Goal: Task Accomplishment & Management: Use online tool/utility

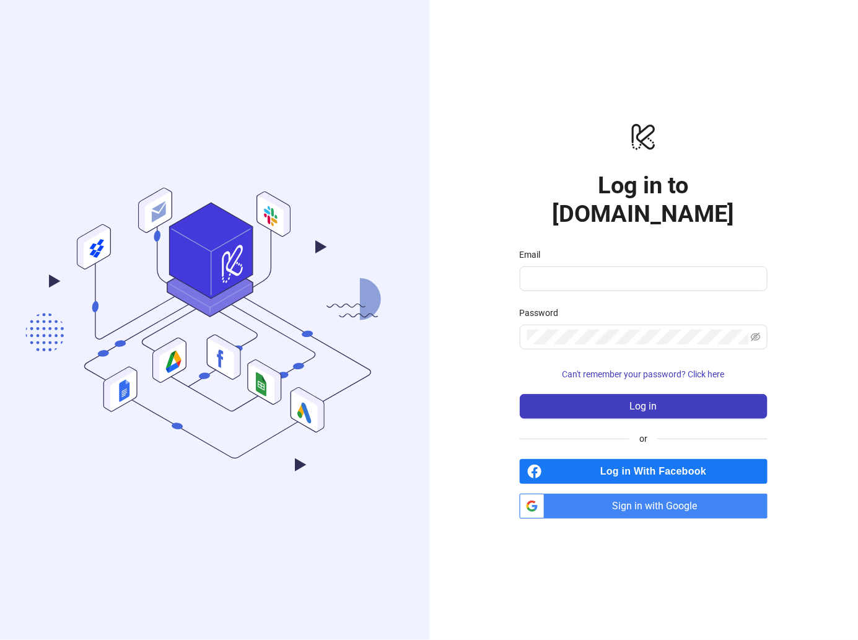
click at [708, 493] on span "Sign in with Google" at bounding box center [658, 505] width 218 height 25
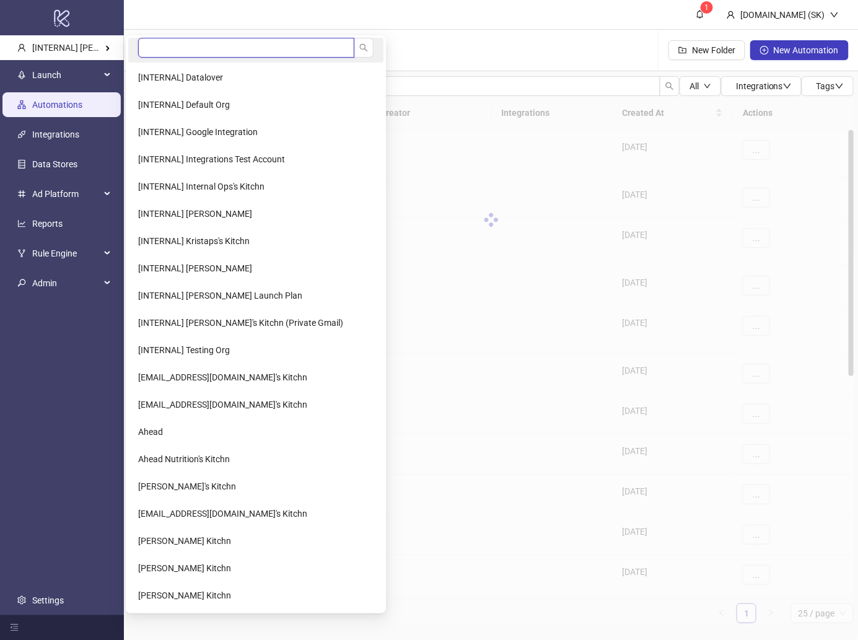
click at [159, 50] on input "search" at bounding box center [246, 48] width 216 height 20
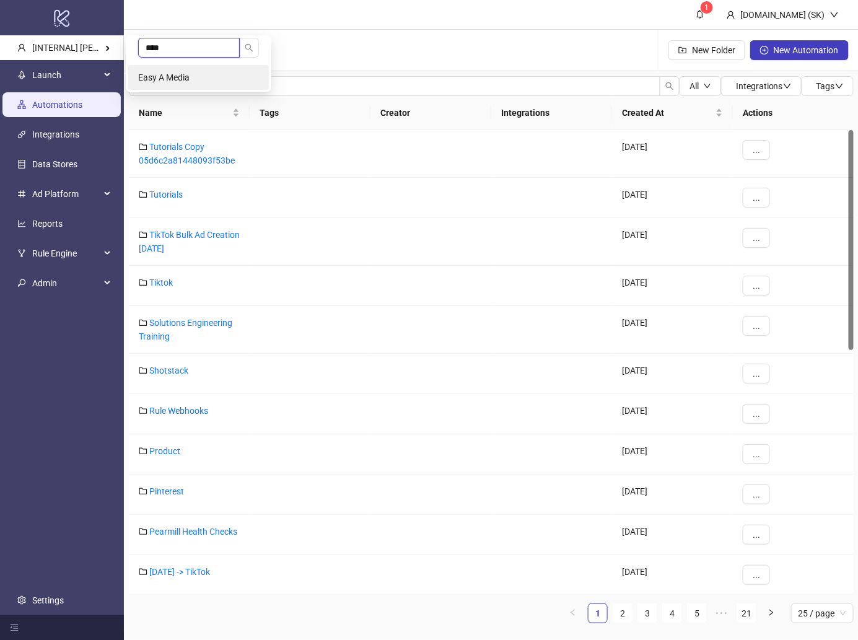
type input "****"
click at [157, 79] on span "Easy A Media" at bounding box center [163, 77] width 51 height 10
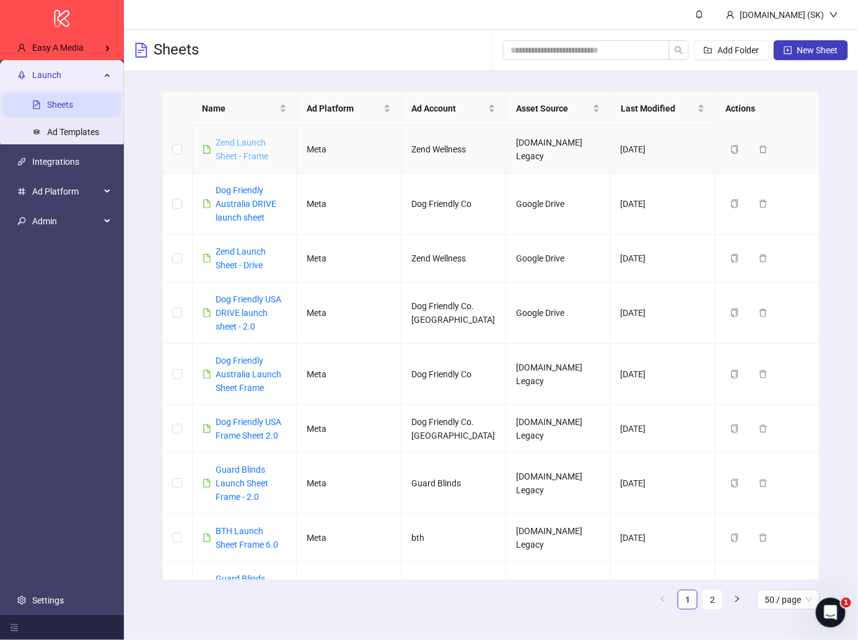
click at [253, 157] on link "Zend Launch Sheet - Frame" at bounding box center [242, 149] width 53 height 24
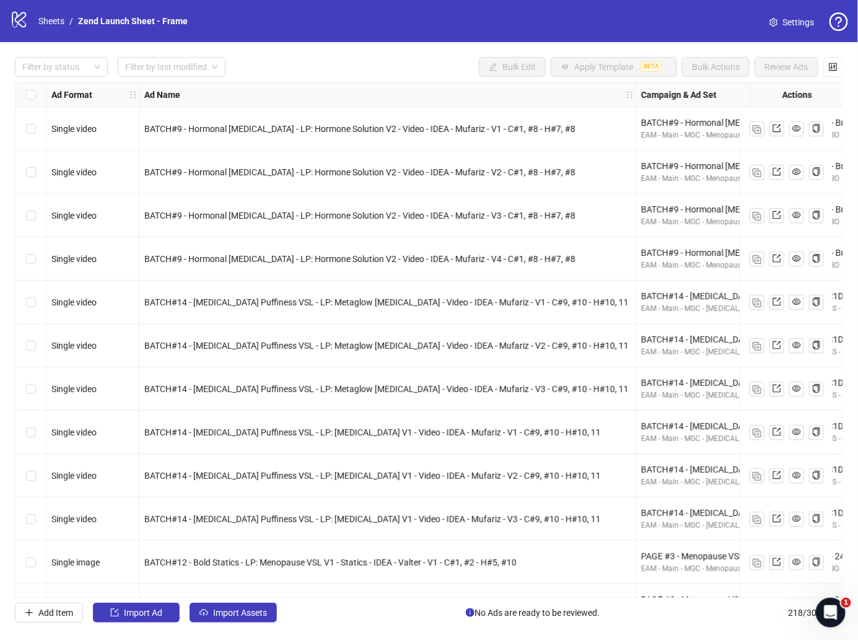
click at [362, 64] on div "Filter by status Filter by last modified Bulk Edit Apply Template BETA Bulk Act…" at bounding box center [429, 67] width 828 height 20
click at [52, 20] on link "Sheets" at bounding box center [51, 21] width 31 height 14
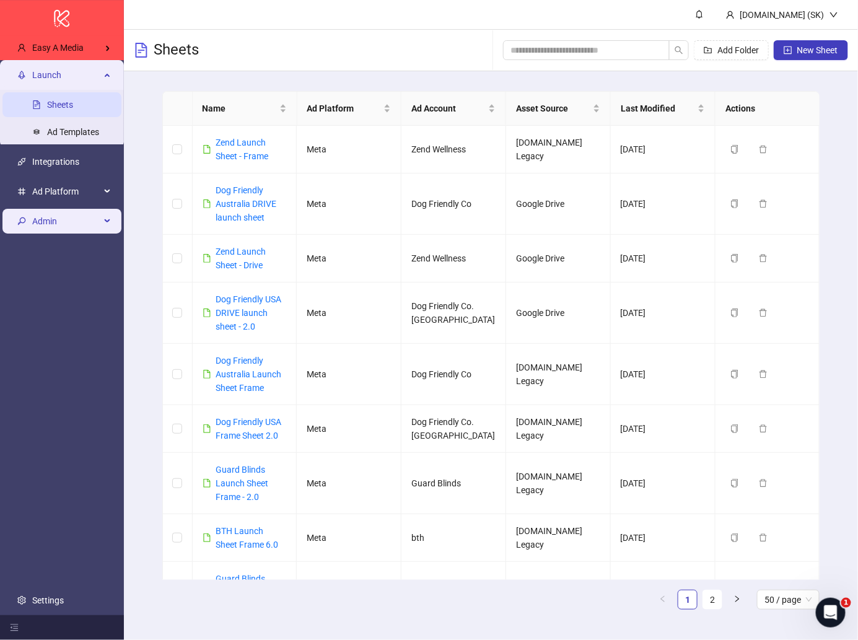
click at [77, 222] on span "Admin" at bounding box center [66, 221] width 68 height 25
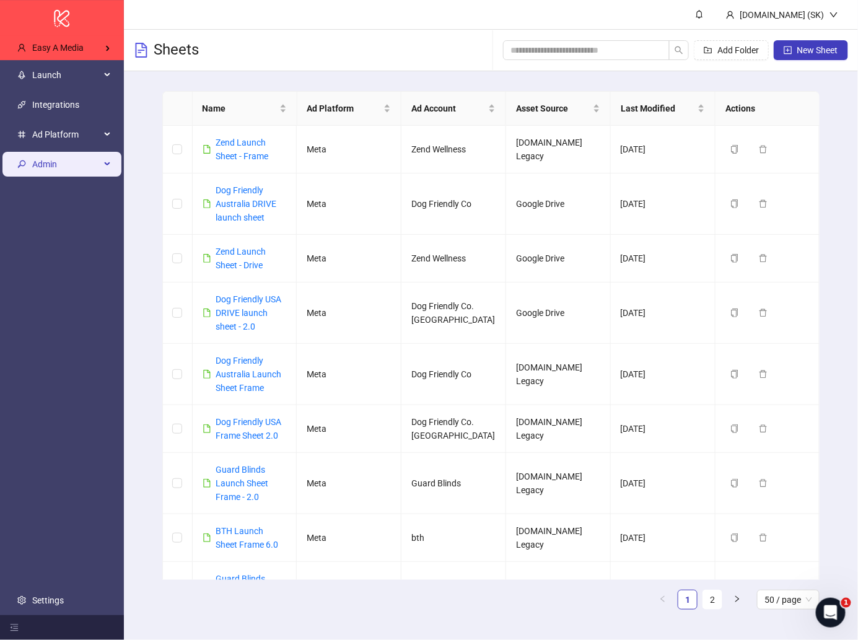
click at [72, 170] on span "Admin" at bounding box center [66, 164] width 68 height 25
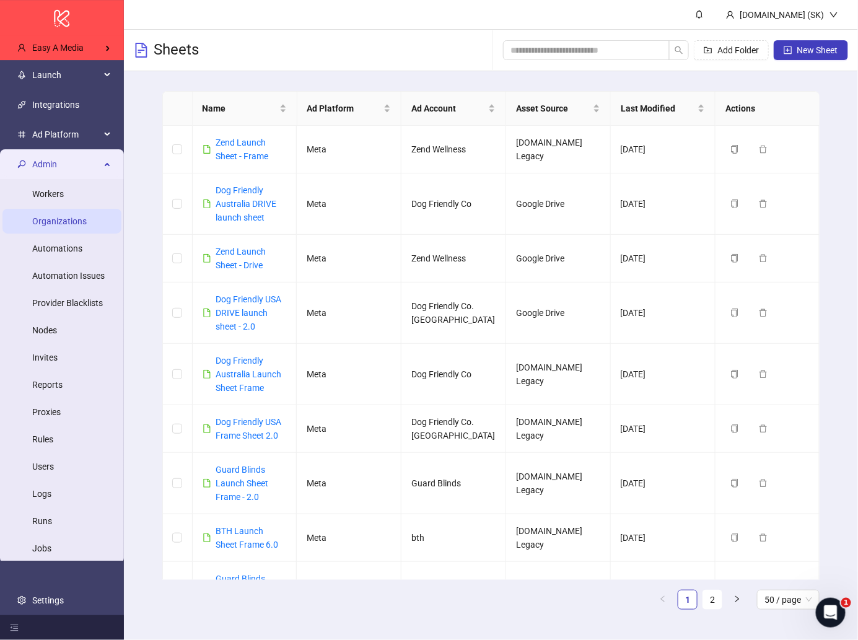
click at [66, 217] on link "Organizations" at bounding box center [59, 221] width 54 height 10
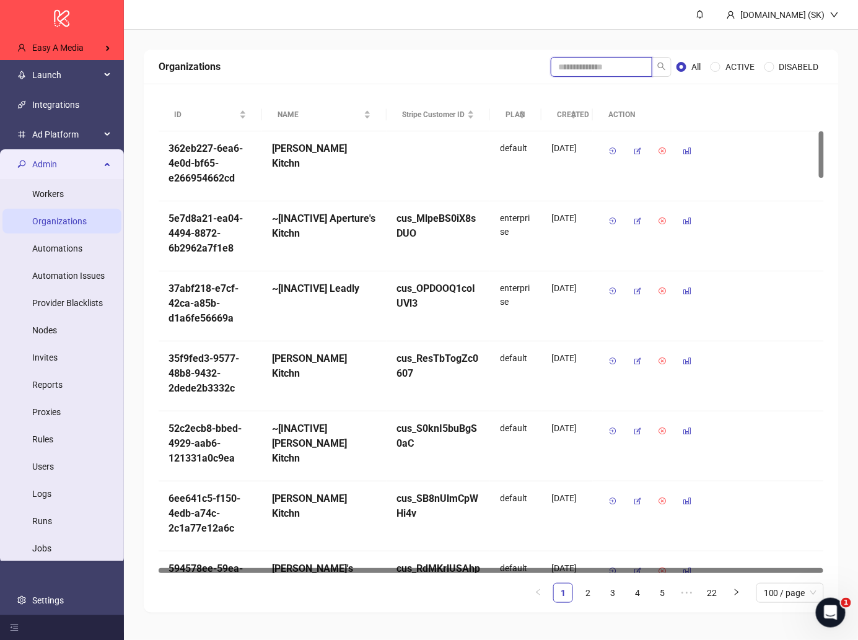
click at [578, 60] on input "search" at bounding box center [601, 67] width 102 height 20
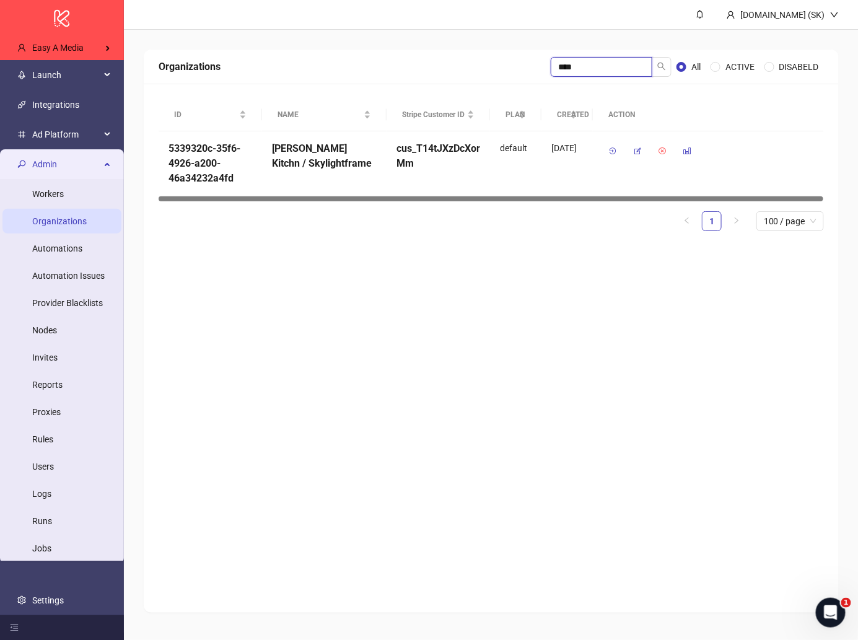
type input "****"
click at [636, 157] on button "button" at bounding box center [637, 151] width 20 height 20
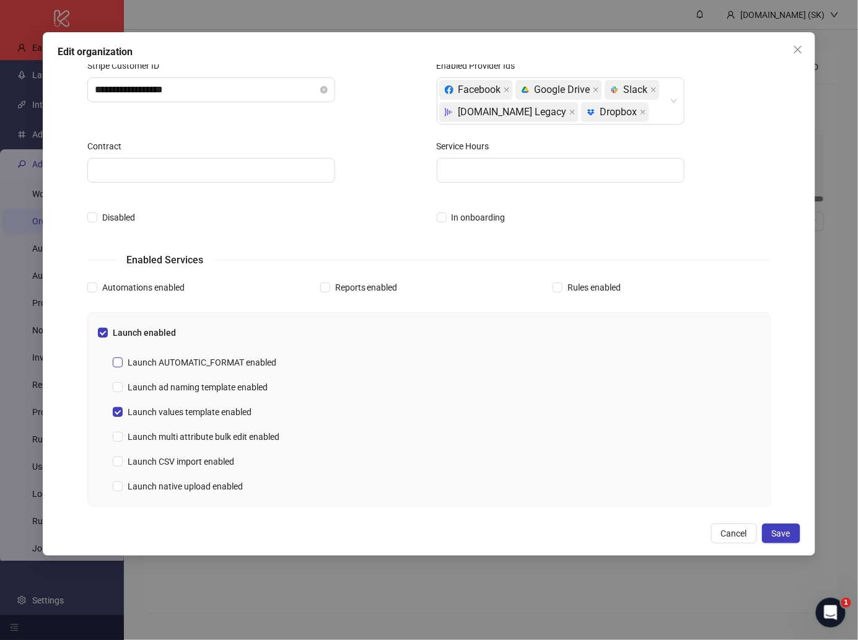
scroll to position [121, 0]
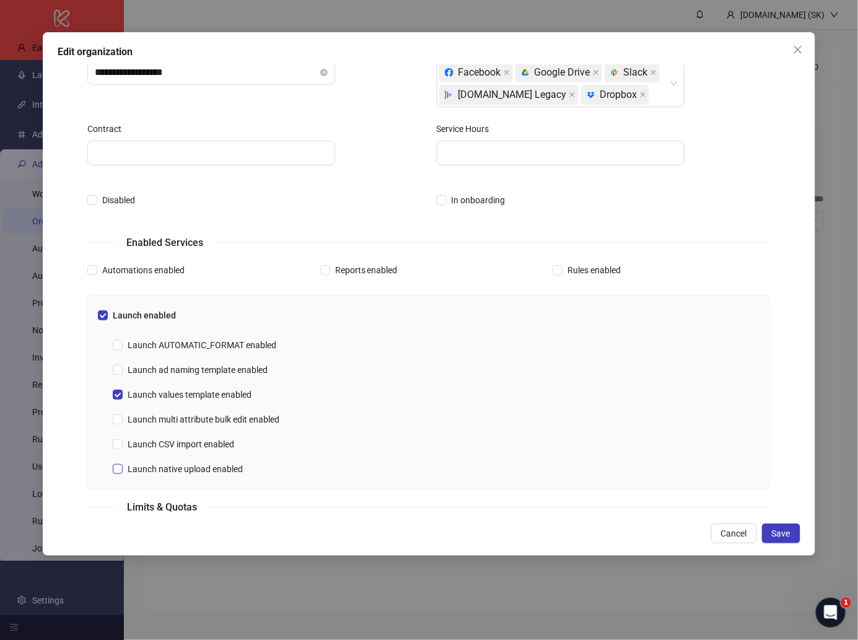
click at [217, 466] on span "Launch native upload enabled" at bounding box center [185, 469] width 125 height 14
click at [784, 528] on button "Save" at bounding box center [781, 533] width 38 height 20
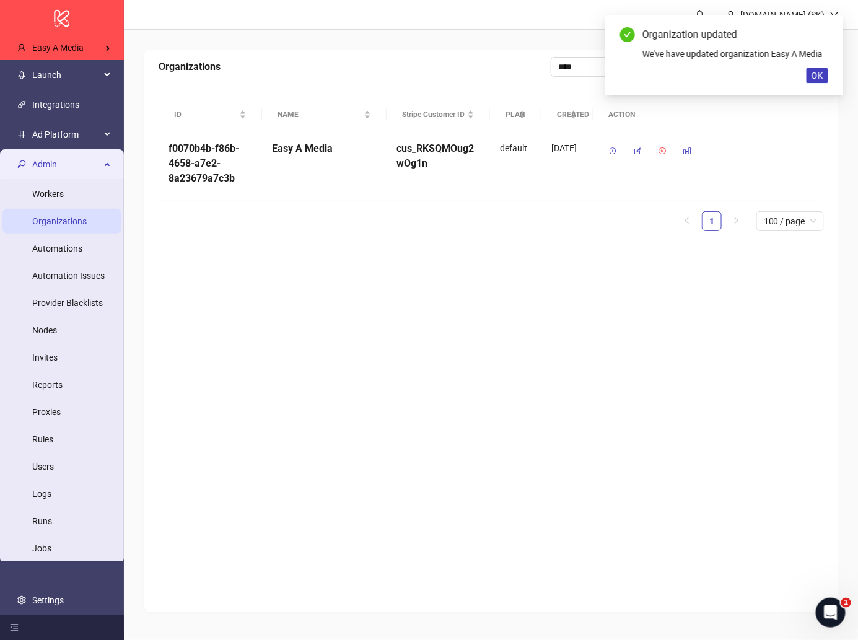
click at [536, 414] on div "Organizations **** All ACTIVE DISABELD ID NAME Stripe Customer ID PLAN CREATED …" at bounding box center [491, 331] width 695 height 563
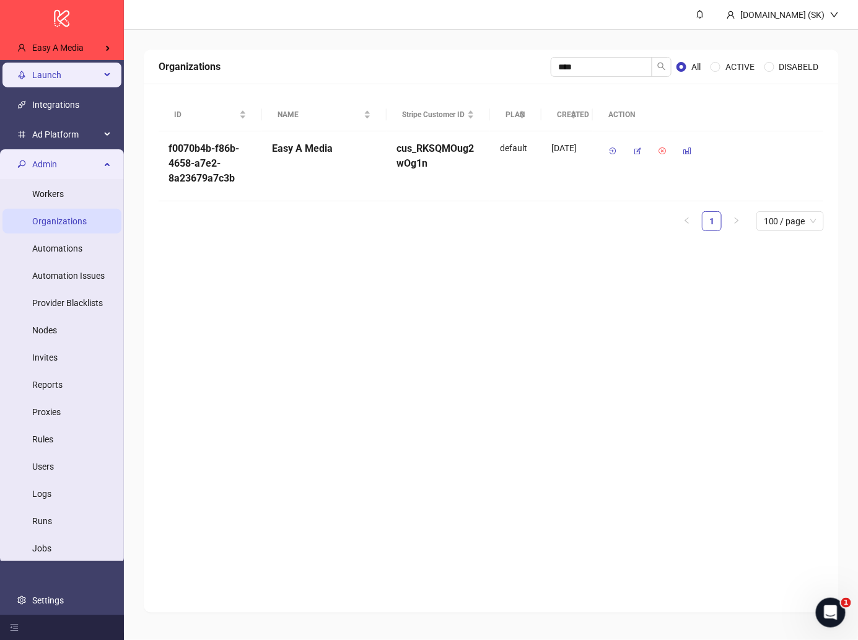
click at [70, 77] on span "Launch" at bounding box center [66, 75] width 68 height 25
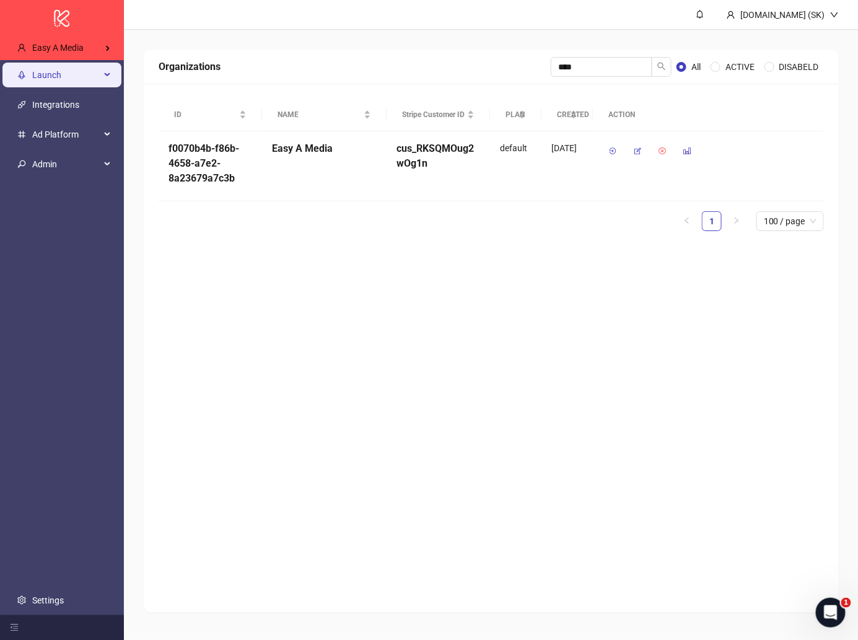
click at [70, 77] on span "Launch" at bounding box center [66, 75] width 68 height 25
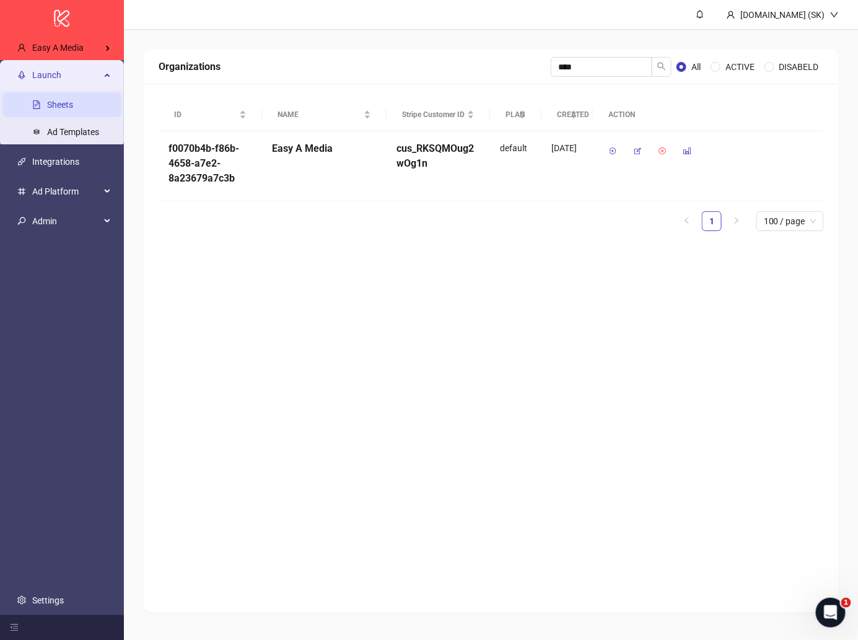
click at [69, 104] on link "Sheets" at bounding box center [60, 105] width 26 height 10
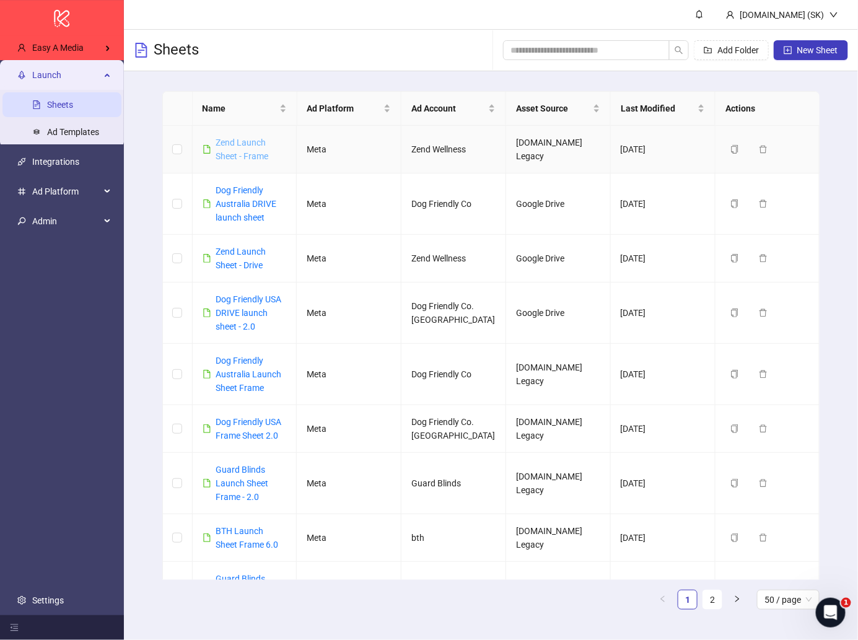
click at [246, 150] on link "Zend Launch Sheet - Frame" at bounding box center [242, 149] width 53 height 24
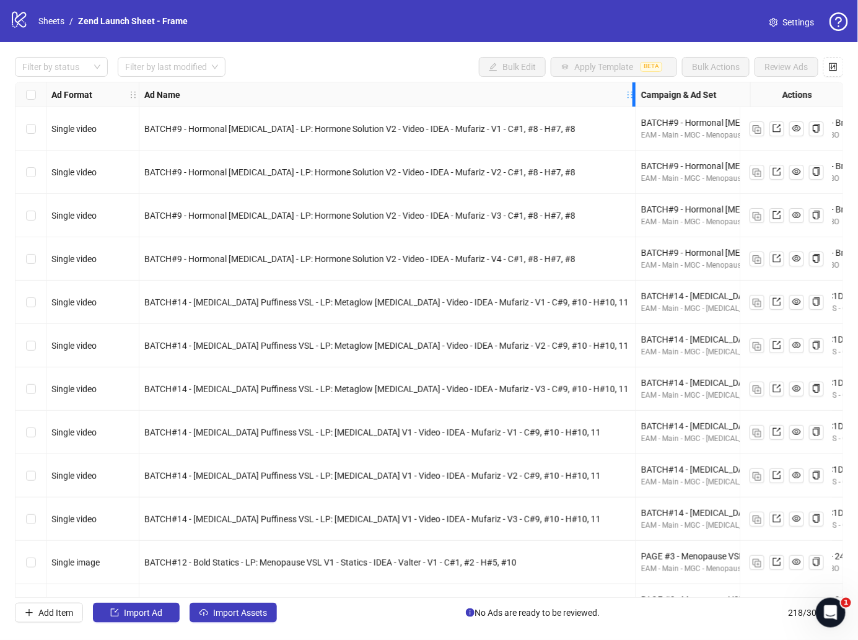
drag, startPoint x: 634, startPoint y: 89, endPoint x: 592, endPoint y: 89, distance: 42.1
click at [592, 89] on div "Ad Name" at bounding box center [387, 94] width 497 height 25
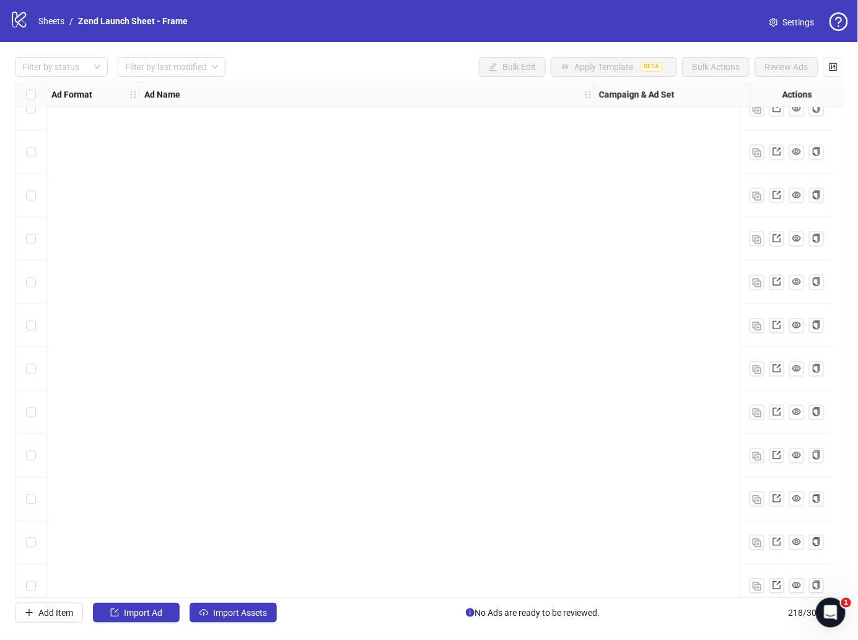
scroll to position [8963, 0]
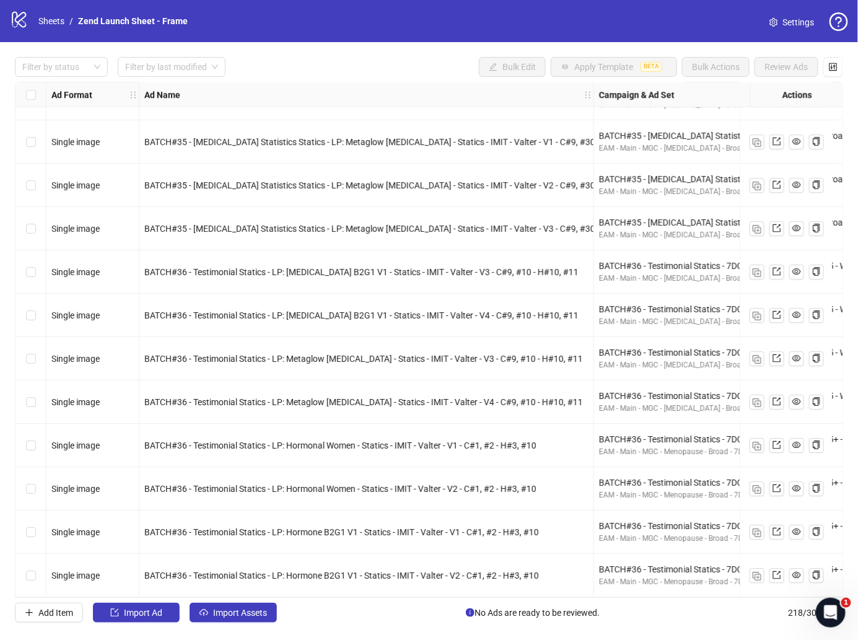
click at [469, 428] on div "BATCH#36 - Testimonial Statics - LP: Hormonal Women - Statics - IMIT - Valter -…" at bounding box center [366, 444] width 454 height 43
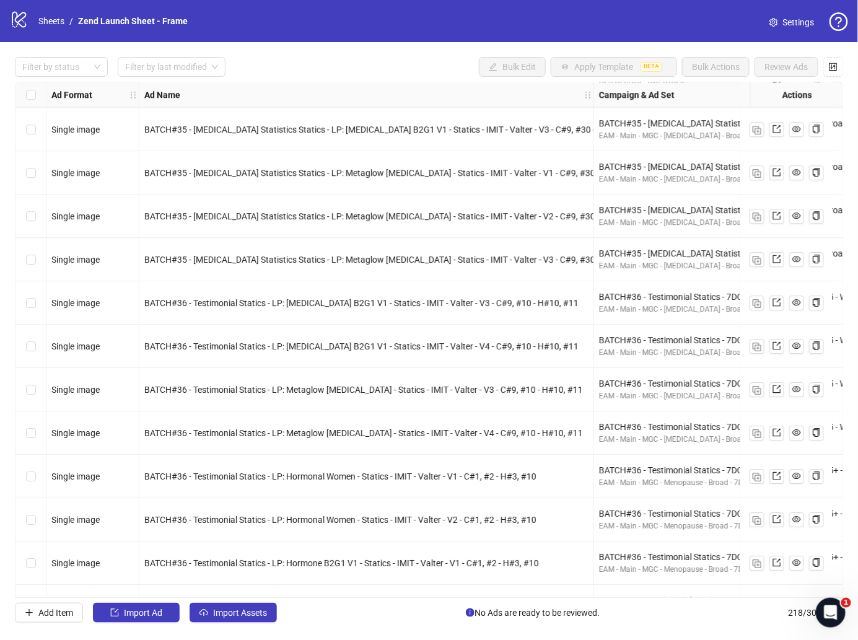
click at [477, 357] on div "BATCH#36 - Testimonial Statics - LP: Postpartum B2G1 V1 - Statics - IMIT - Valt…" at bounding box center [366, 345] width 454 height 43
click at [477, 339] on div "BATCH#36 - Testimonial Statics - LP: Postpartum B2G1 V1 - Statics - IMIT - Valt…" at bounding box center [366, 346] width 444 height 14
copy span "BATCH#36 - Testimonial Statics - LP: Postpartum B2G1 V1 - Statics - IMIT - Valt…"
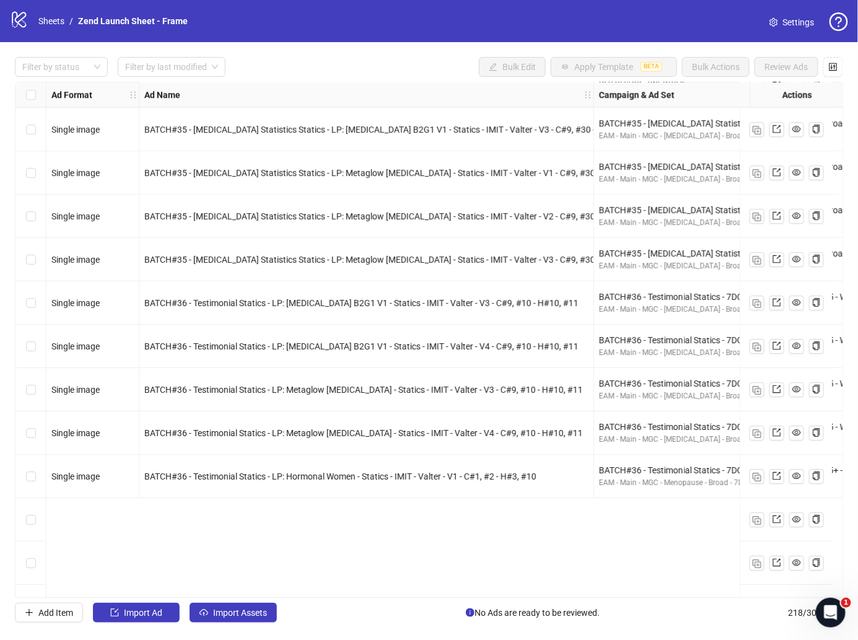
scroll to position [8758, 0]
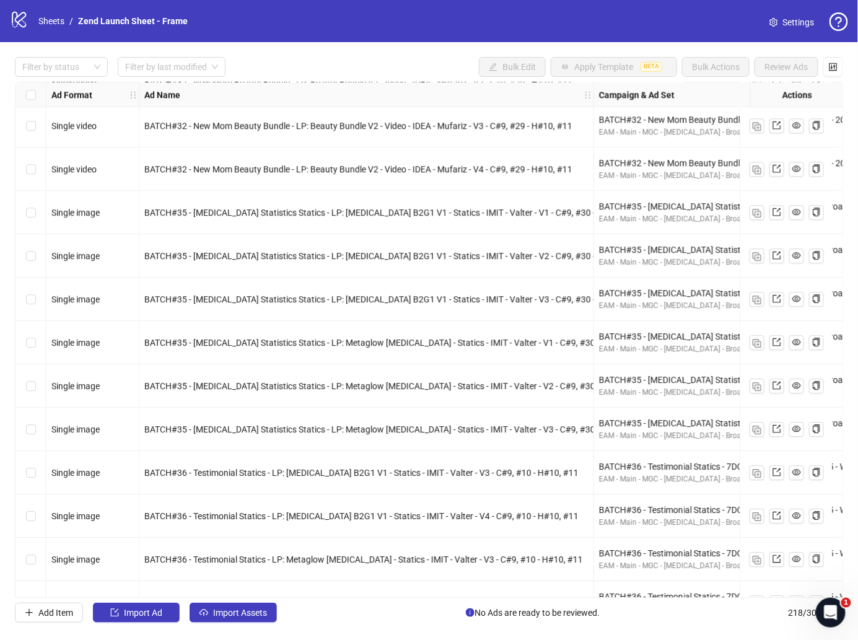
click at [484, 302] on span "BATCH#35 - Postpartum Statistics Statics - LP: Postpartum B2G1 V1 - Statics - I…" at bounding box center [390, 299] width 493 height 10
copy span "Valter"
click at [482, 302] on span "BATCH#35 - Postpartum Statistics Statics - LP: Postpartum B2G1 V1 - Statics - I…" at bounding box center [390, 299] width 493 height 10
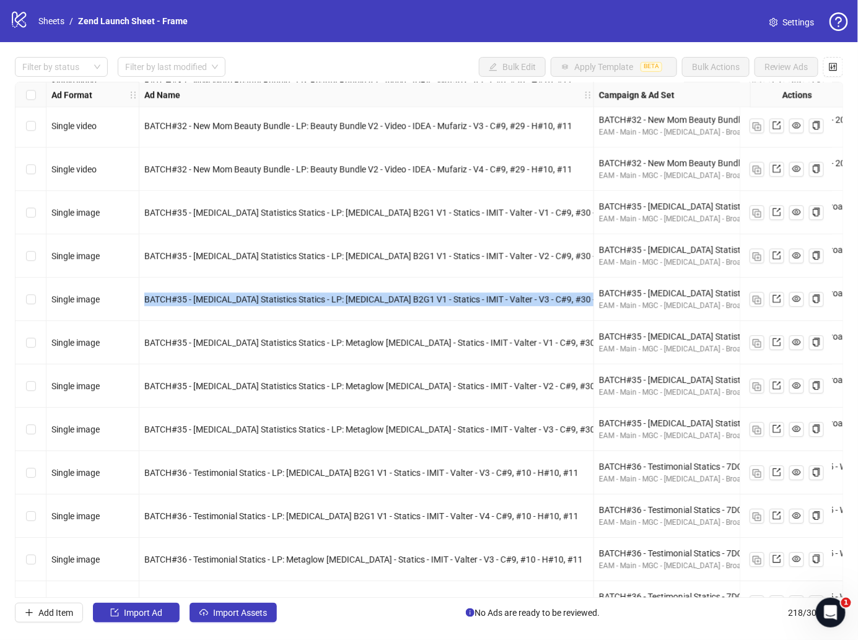
click at [482, 302] on span "BATCH#35 - Postpartum Statistics Statics - LP: Postpartum B2G1 V1 - Statics - I…" at bounding box center [390, 299] width 493 height 10
copy span "BATCH#35 - Postpartum Statistics Statics - LP: Postpartum B2G1 V1 - Statics - I…"
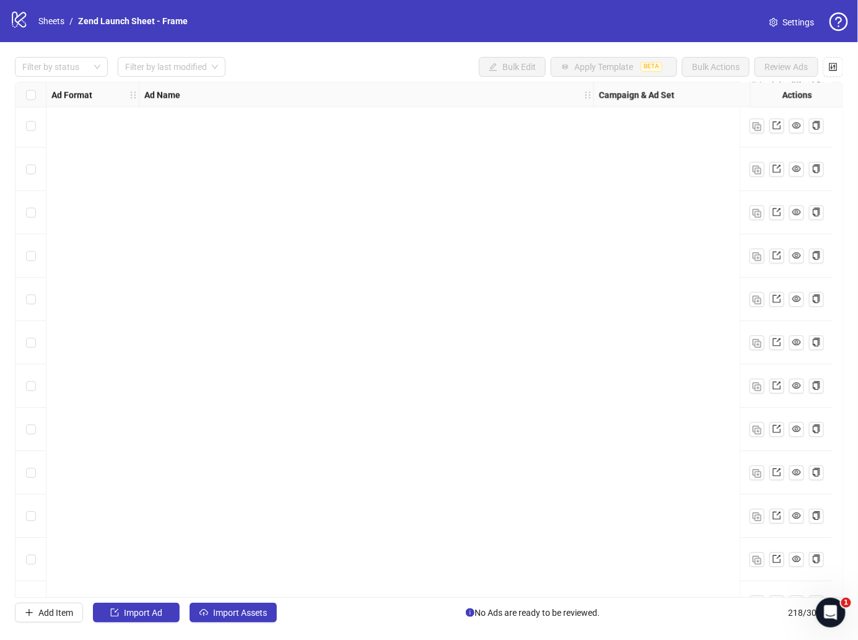
scroll to position [8067, 0]
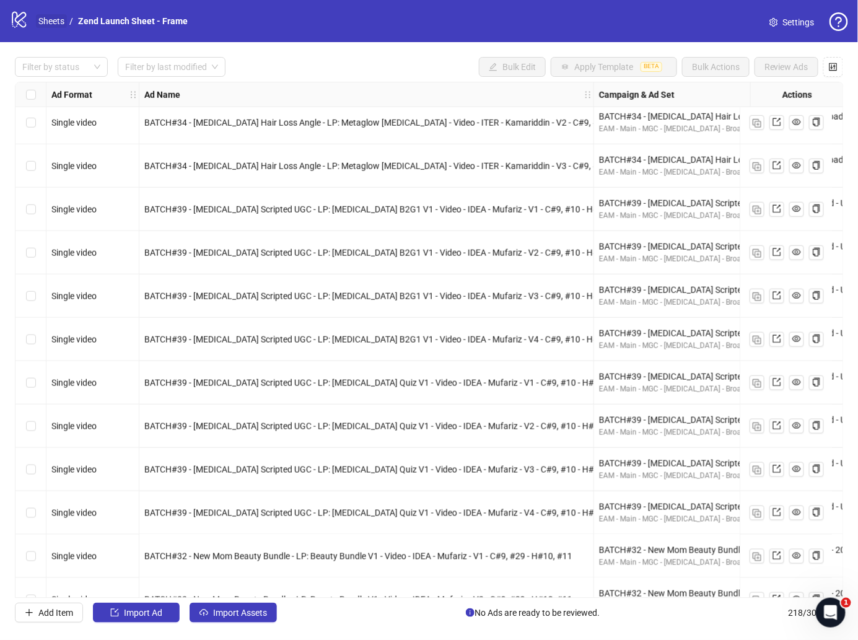
click at [56, 20] on link "Sheets" at bounding box center [51, 21] width 31 height 14
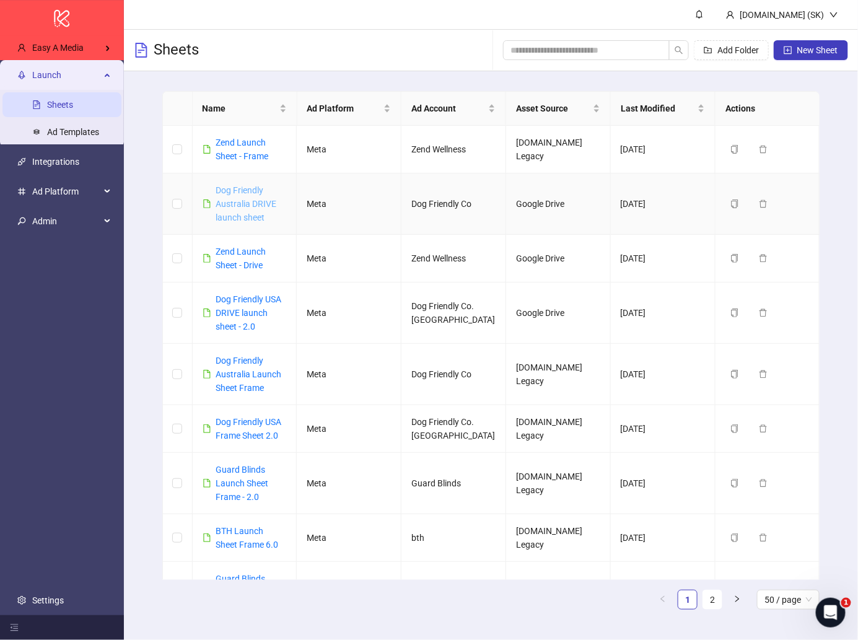
click at [236, 191] on link "Dog Friendly Australia DRIVE launch sheet" at bounding box center [246, 203] width 61 height 37
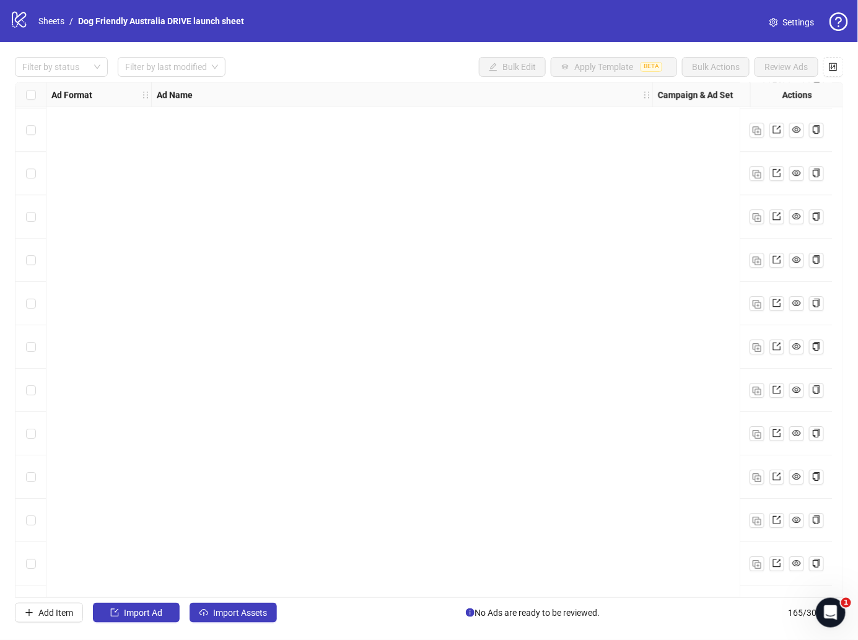
scroll to position [6666, 0]
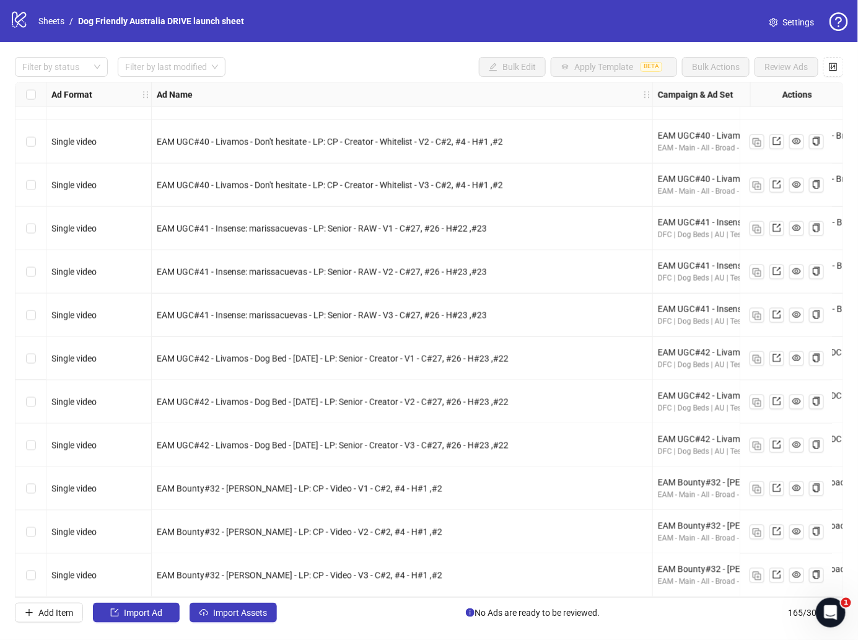
click at [336, 484] on span "EAM Bounty#32 - Nelli Domokos - LP: CP - Video - V1 - C#2, #4 - H#1 ,#2" at bounding box center [299, 489] width 285 height 10
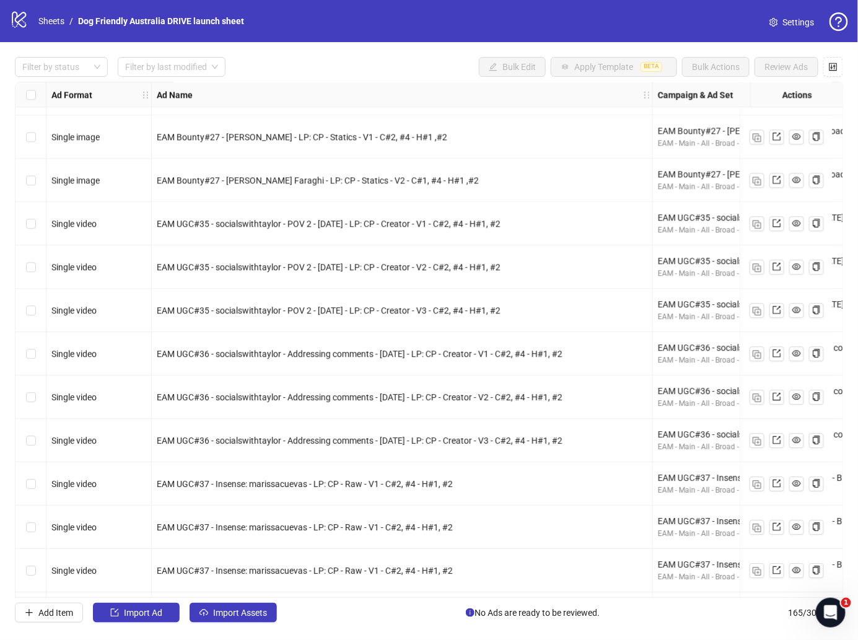
scroll to position [5644, 0]
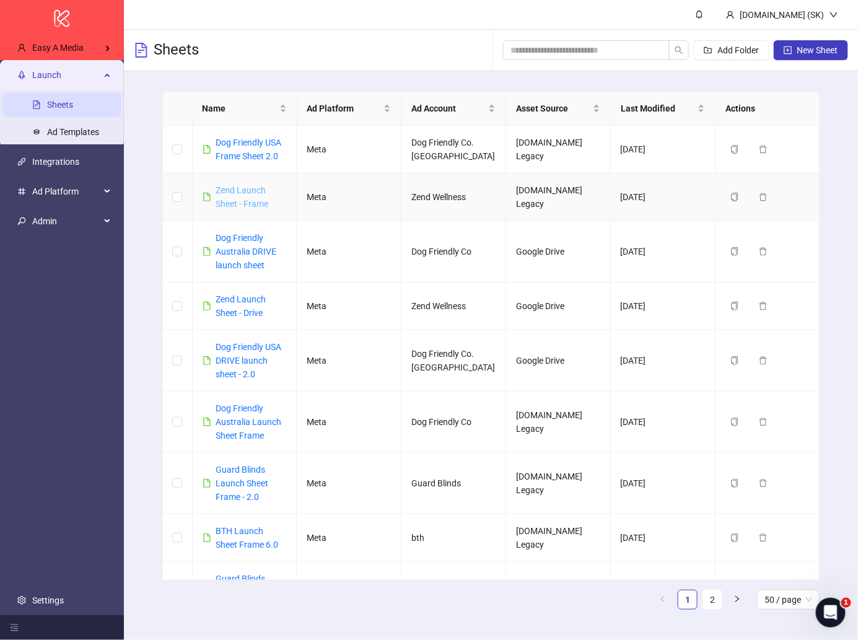
click at [263, 199] on link "Zend Launch Sheet - Frame" at bounding box center [242, 197] width 53 height 24
click at [243, 312] on link "Zend Launch Sheet - Drive" at bounding box center [241, 306] width 50 height 24
click at [255, 190] on link "Zend Launch Sheet - Frame" at bounding box center [242, 197] width 53 height 24
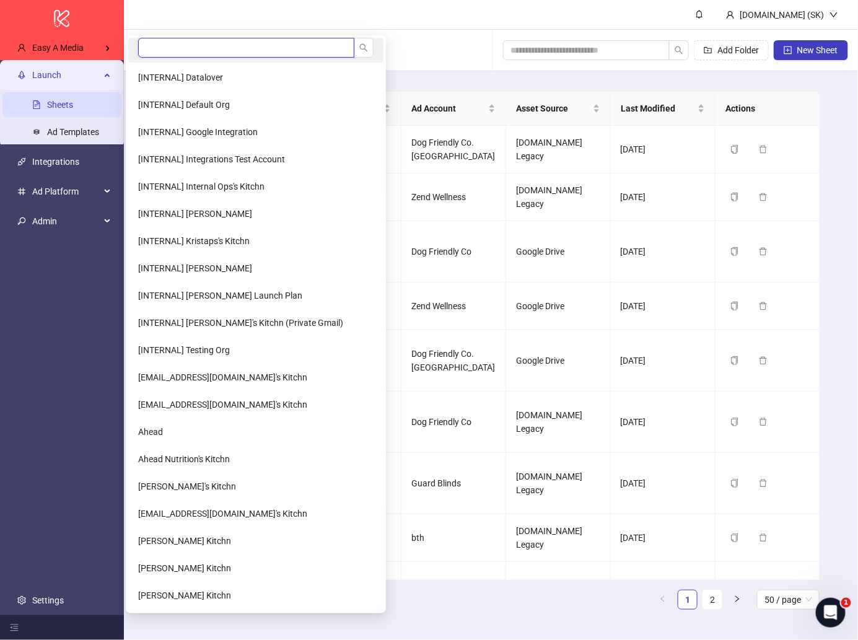
click at [185, 48] on input "search" at bounding box center [246, 48] width 216 height 20
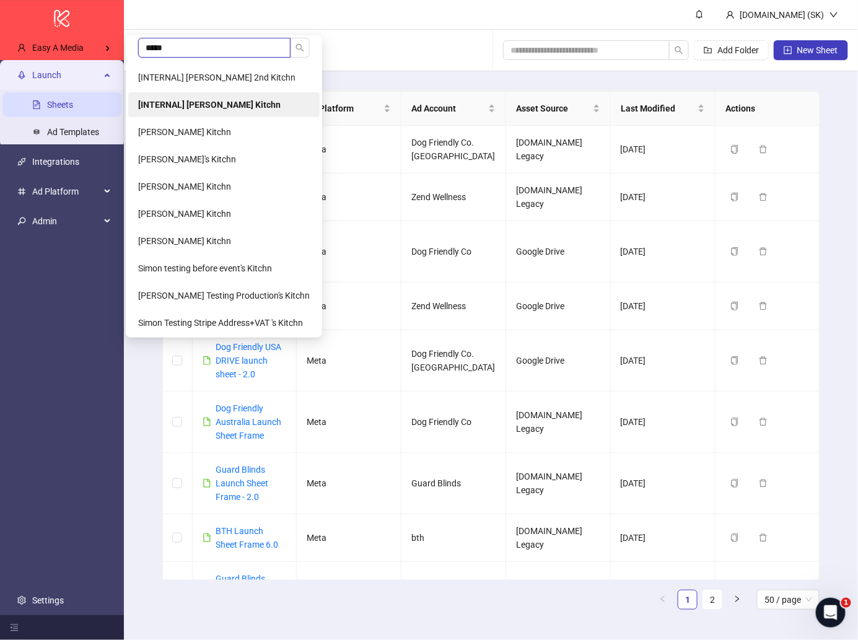
type input "*****"
click at [198, 95] on li "[INTERNAL] Simon's Kitchn" at bounding box center [223, 104] width 191 height 25
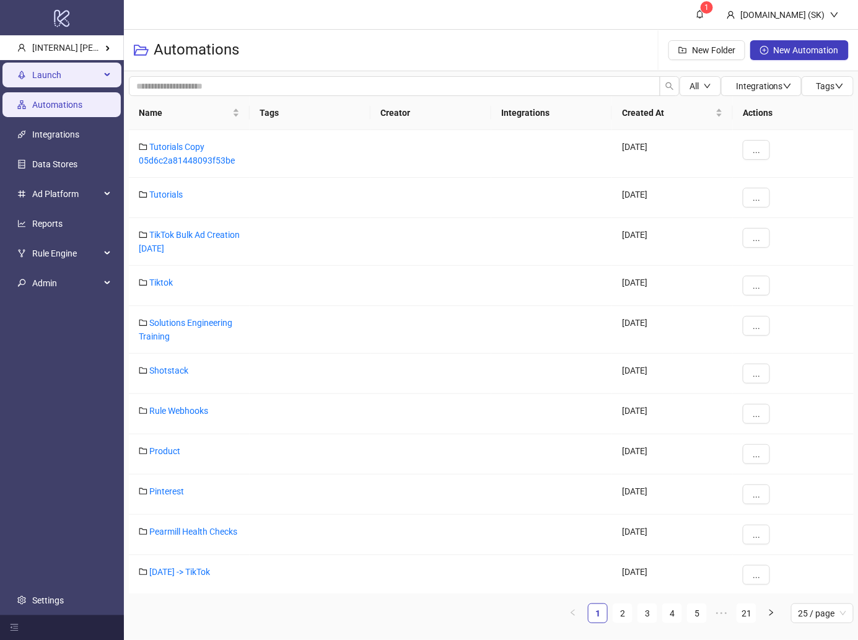
click at [75, 77] on span "Launch" at bounding box center [66, 75] width 68 height 25
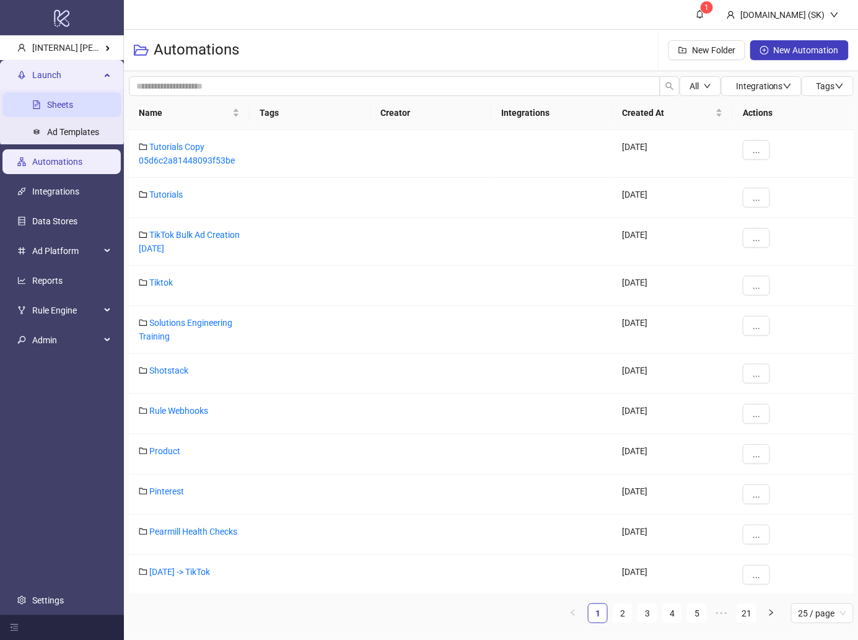
click at [73, 100] on link "Sheets" at bounding box center [60, 105] width 26 height 10
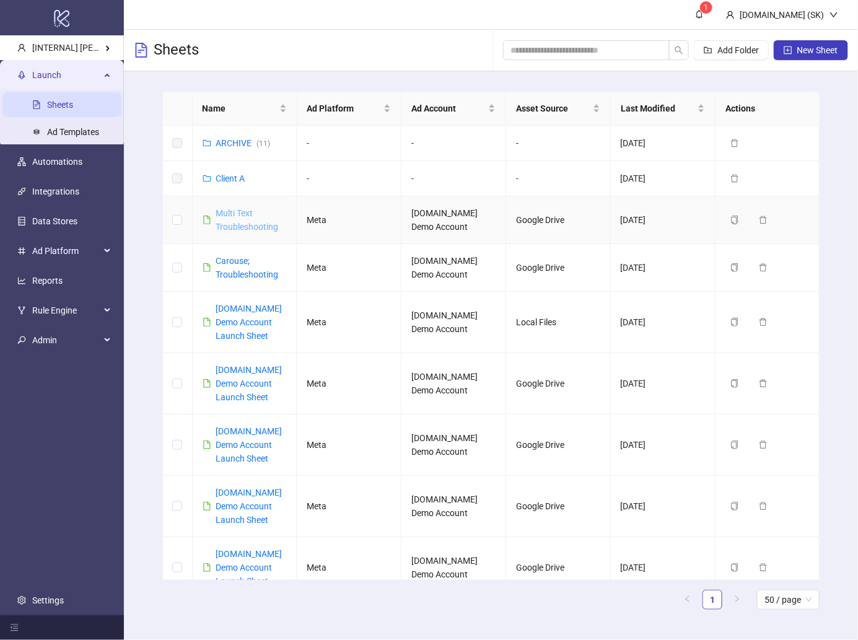
click at [239, 227] on link "Multi Text Troubleshooting" at bounding box center [247, 220] width 63 height 24
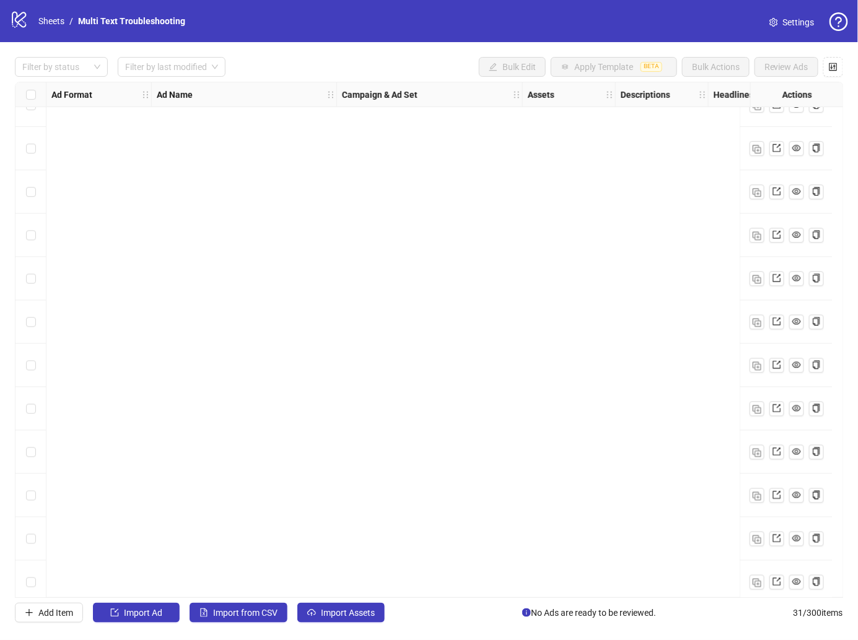
scroll to position [858, 0]
